Goal: Transaction & Acquisition: Purchase product/service

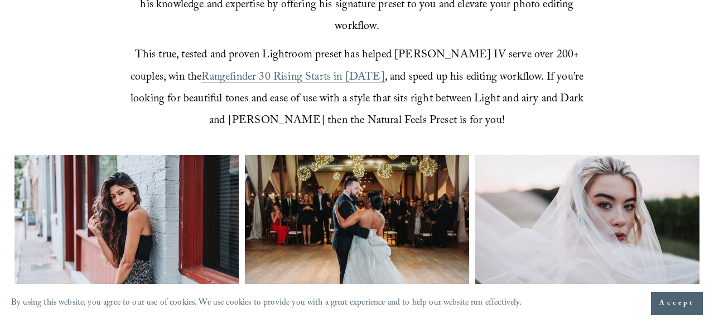
scroll to position [396, 0]
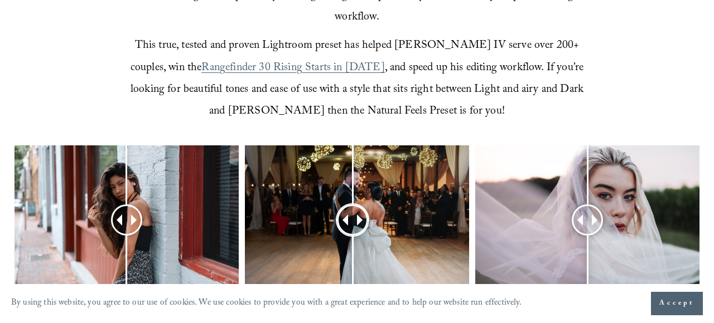
drag, startPoint x: 353, startPoint y: 195, endPoint x: 351, endPoint y: 156, distance: 39.1
click at [351, 206] on div at bounding box center [352, 220] width 28 height 28
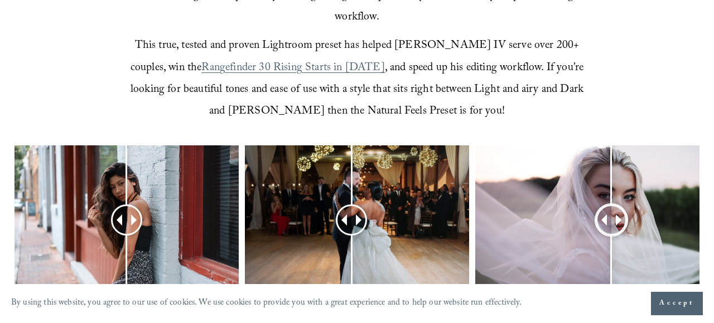
drag, startPoint x: 594, startPoint y: 191, endPoint x: 611, endPoint y: 156, distance: 38.9
click at [611, 206] on div at bounding box center [611, 220] width 28 height 28
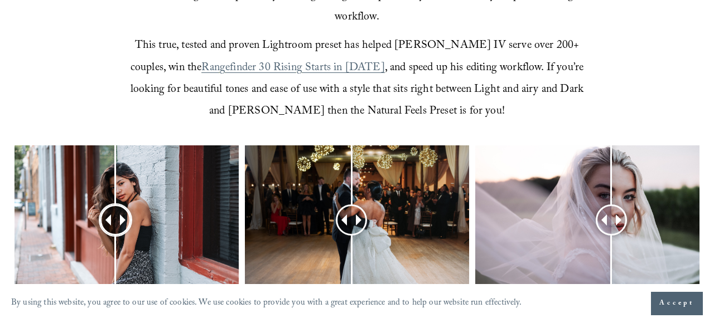
drag, startPoint x: 135, startPoint y: 198, endPoint x: 119, endPoint y: 182, distance: 22.5
click at [119, 206] on div at bounding box center [115, 220] width 29 height 29
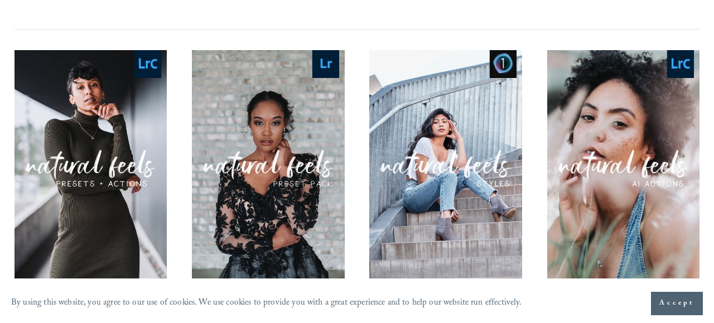
scroll to position [1043, 0]
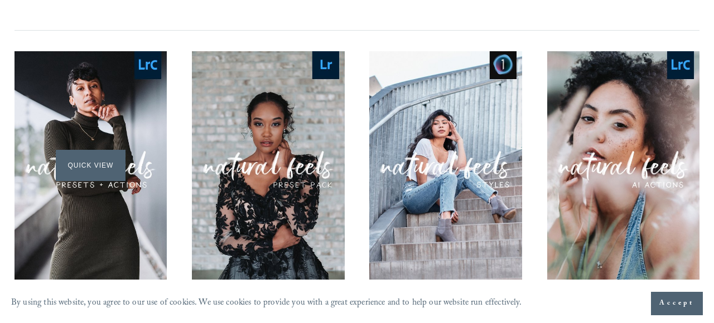
click at [96, 105] on div "Quick View" at bounding box center [90, 165] width 153 height 229
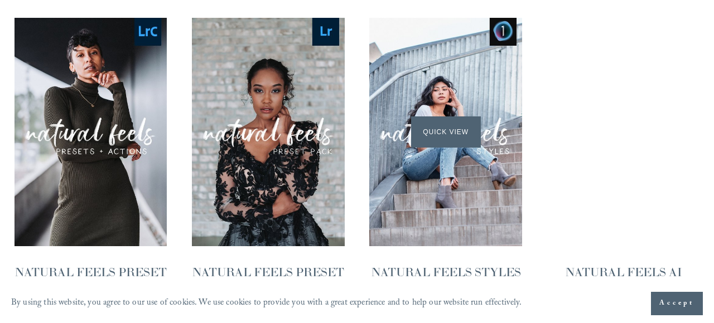
scroll to position [1079, 0]
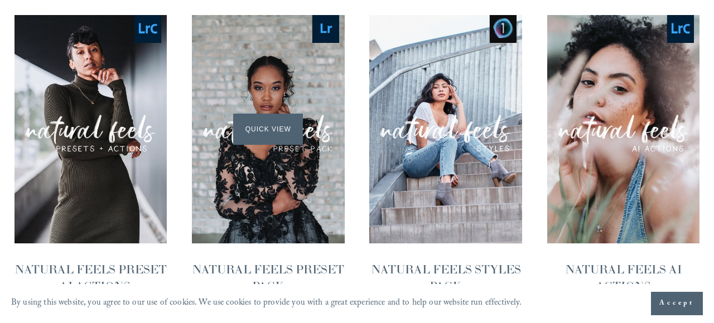
click at [283, 69] on div "Quick View" at bounding box center [268, 129] width 153 height 229
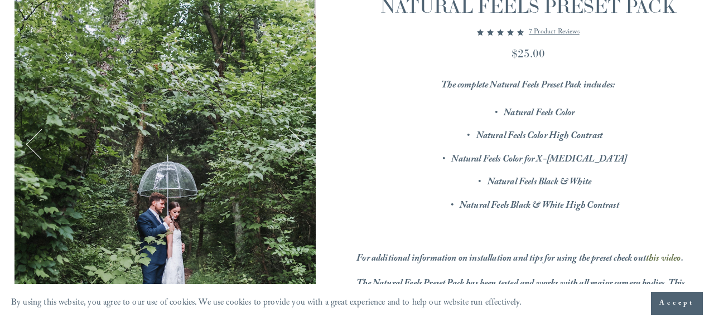
scroll to position [149, 0]
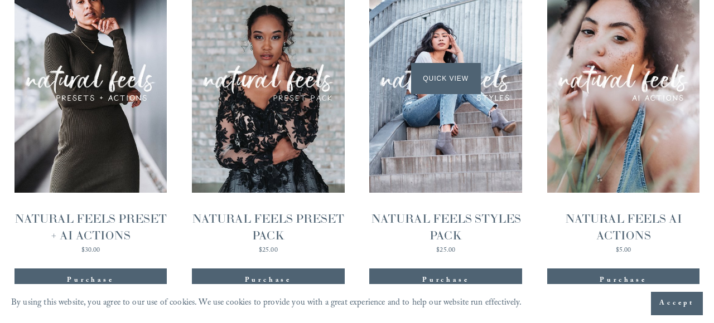
scroll to position [1130, 0]
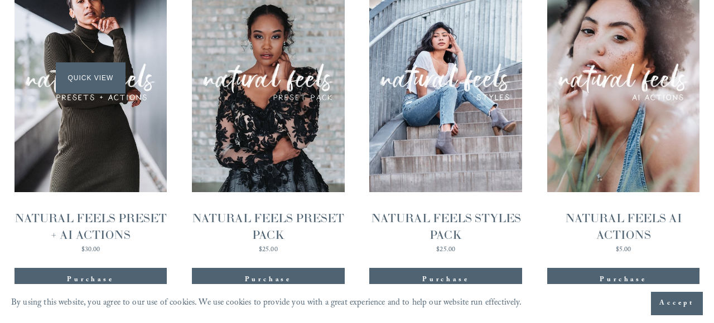
click at [118, 100] on div "Quick View" at bounding box center [90, 78] width 153 height 229
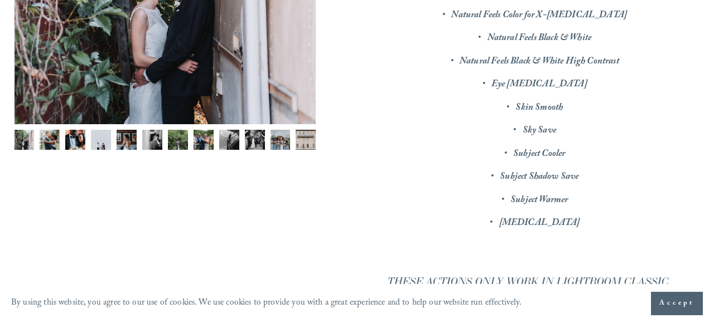
scroll to position [326, 0]
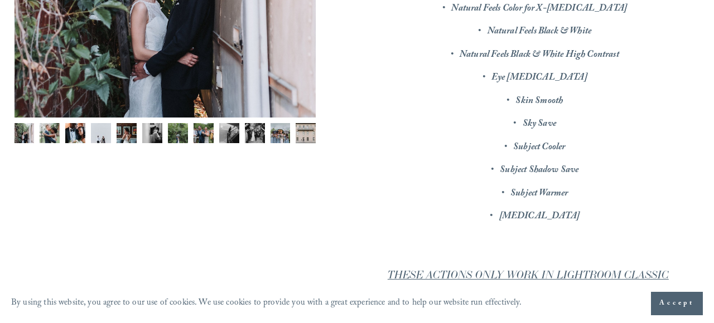
click at [46, 133] on img "Image 2 of 12" at bounding box center [50, 133] width 20 height 20
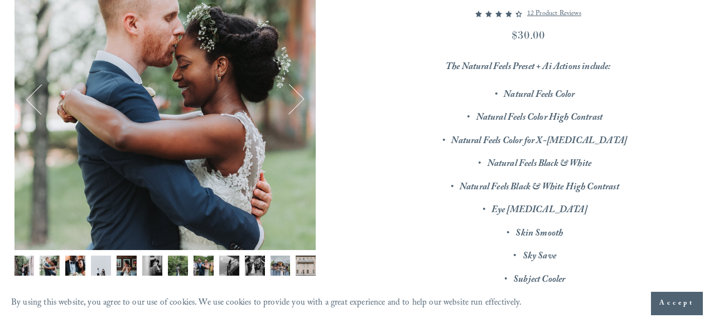
scroll to position [122, 0]
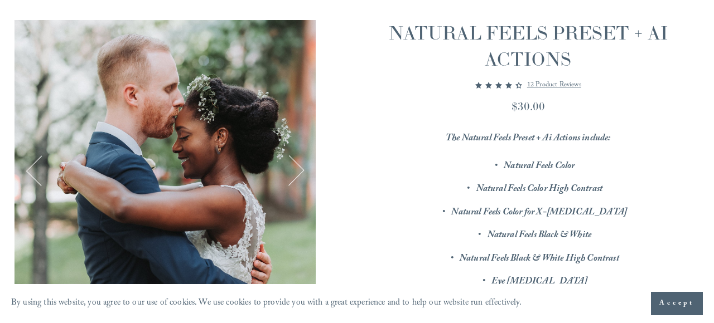
click at [302, 165] on button "Next" at bounding box center [289, 170] width 32 height 32
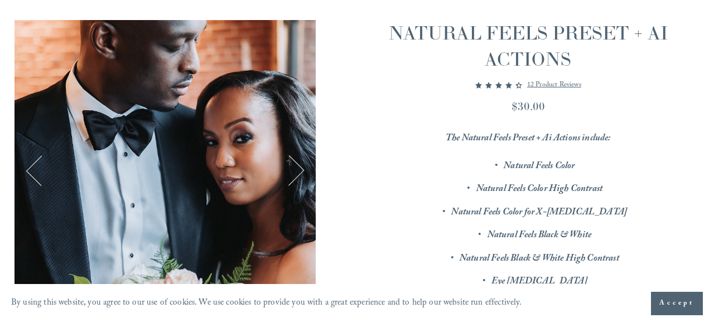
click at [302, 165] on button "Next" at bounding box center [289, 170] width 32 height 32
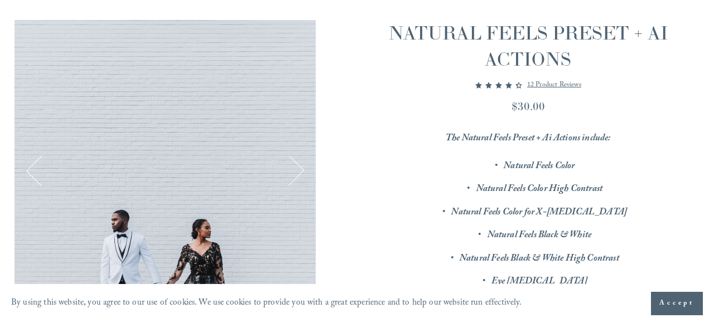
click at [302, 165] on button "Next" at bounding box center [289, 170] width 32 height 32
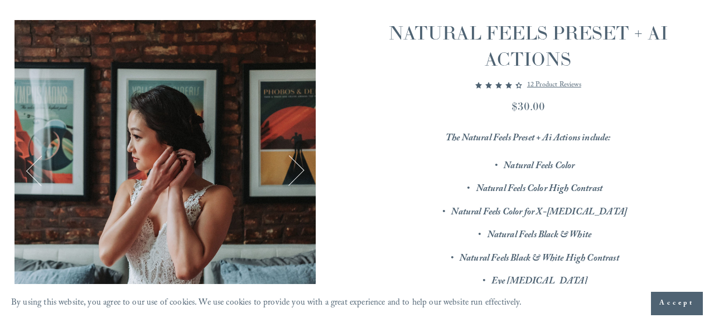
click at [302, 165] on button "Next" at bounding box center [289, 170] width 32 height 32
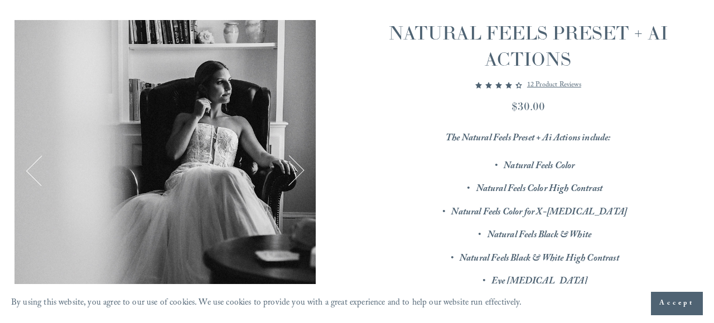
click at [302, 165] on button "Next" at bounding box center [289, 170] width 32 height 32
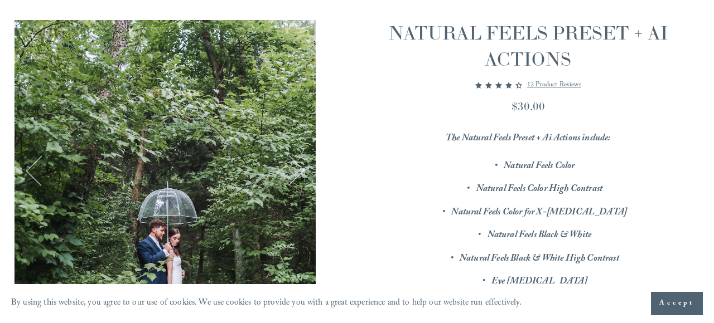
click at [302, 165] on button "Next" at bounding box center [289, 170] width 32 height 32
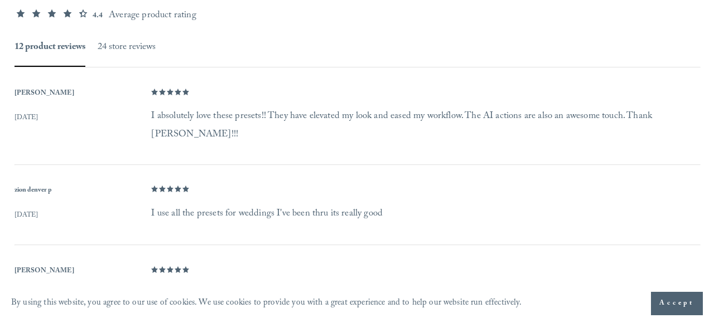
scroll to position [935, 0]
